Goal: Task Accomplishment & Management: Complete application form

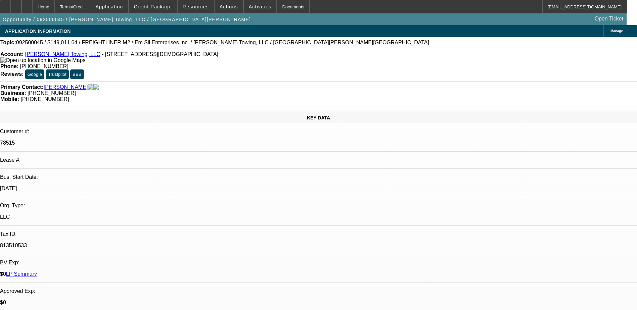
select select "0"
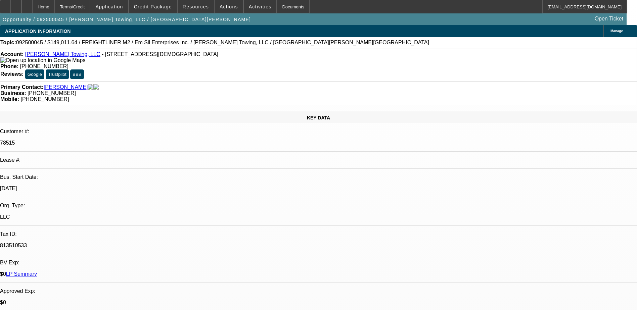
select select "0"
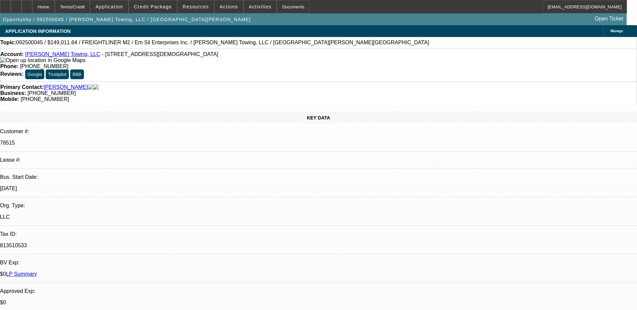
select select "0"
select select "1"
select select "3"
select select "6"
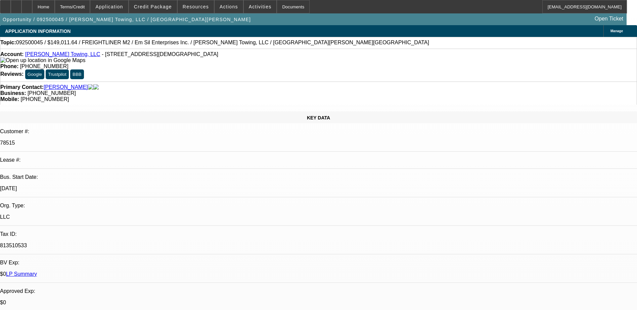
select select "1"
select select "3"
select select "6"
select select "1"
select select "3"
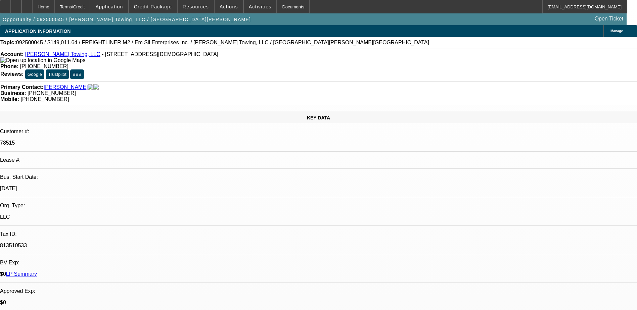
select select "6"
select select "1"
select select "3"
select select "6"
drag, startPoint x: 377, startPoint y: 75, endPoint x: 338, endPoint y: 77, distance: 39.0
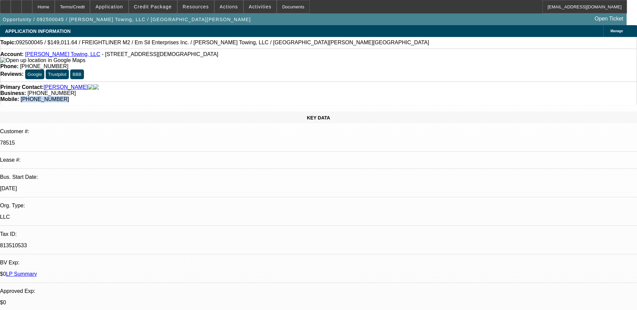
click at [337, 96] on div "Mobile: [PHONE_NUMBER]" at bounding box center [318, 99] width 637 height 6
copy span "[PHONE_NUMBER]"
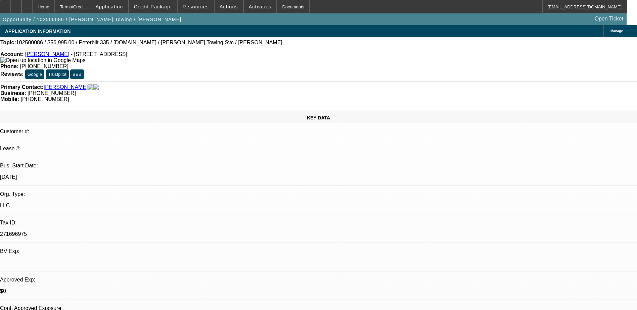
select select "0"
select select "0.1"
select select "1"
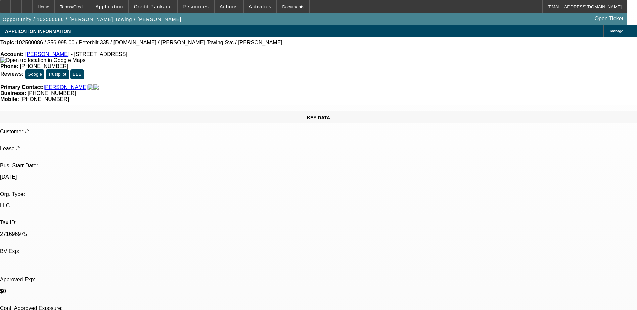
select select "4"
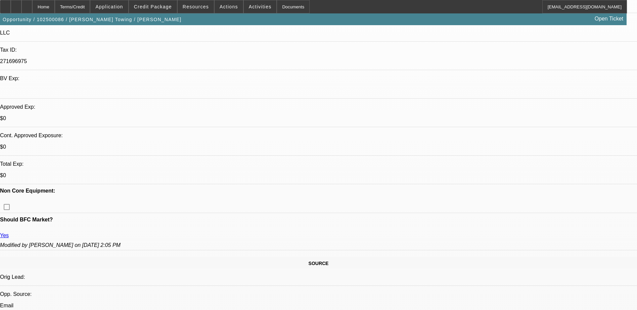
scroll to position [269, 0]
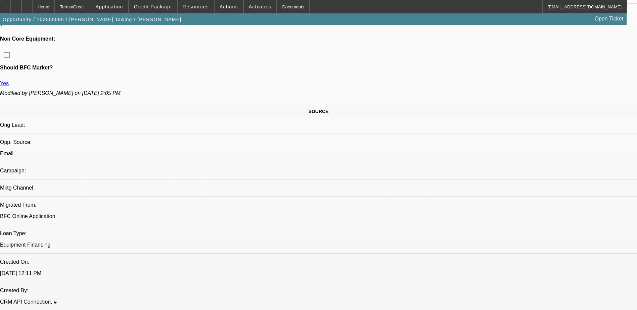
scroll to position [168, 0]
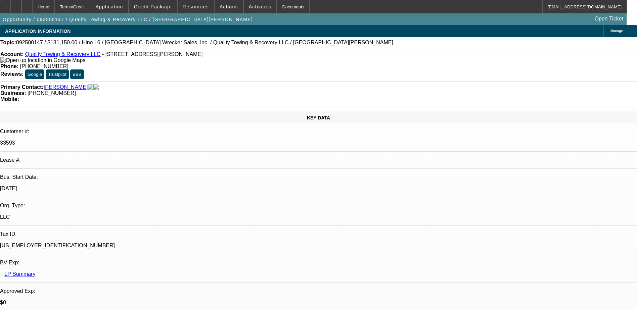
select select "0"
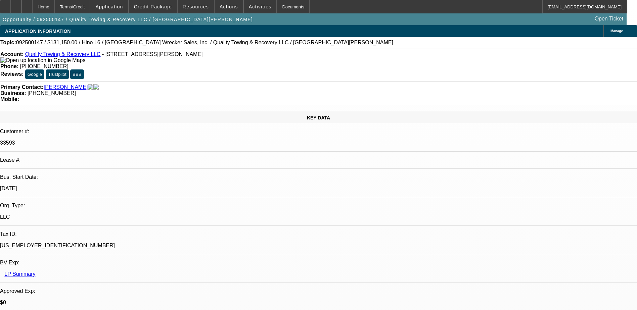
select select "0"
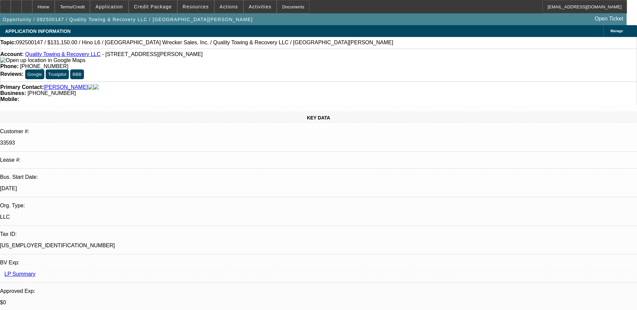
select select "0"
select select "1"
select select "6"
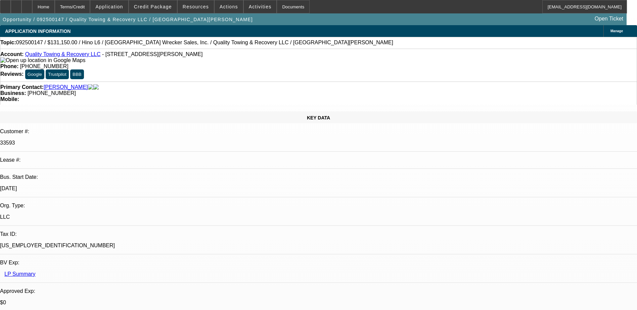
select select "1"
select select "6"
select select "1"
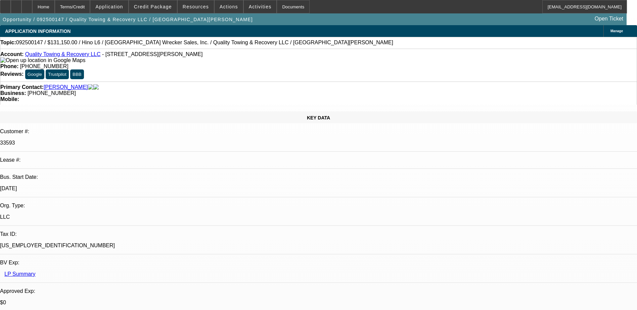
select select "6"
select select "1"
select select "6"
